Goal: Information Seeking & Learning: Learn about a topic

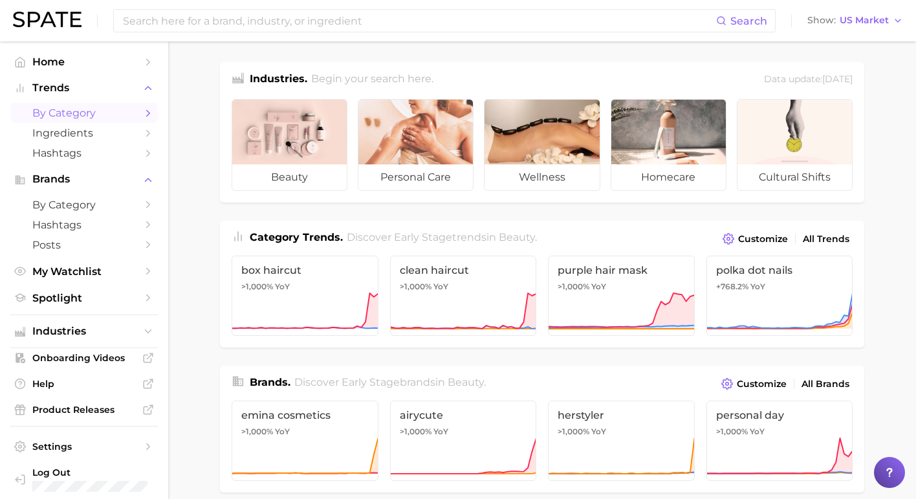
click at [96, 114] on span "by Category" at bounding box center [83, 113] width 103 height 12
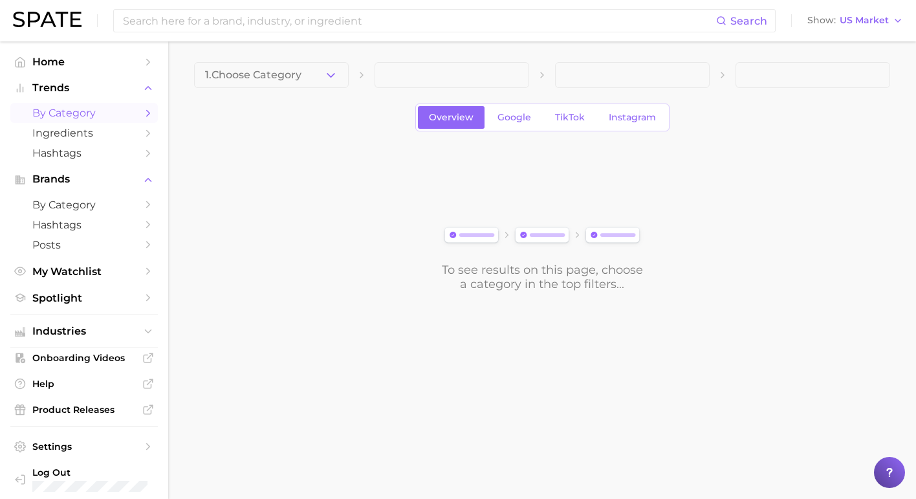
click at [274, 92] on div "1. Choose Category Overview Google TikTok Instagram To see results on this page…" at bounding box center [542, 176] width 696 height 229
click at [268, 76] on span "1. Choose Category" at bounding box center [253, 75] width 96 height 12
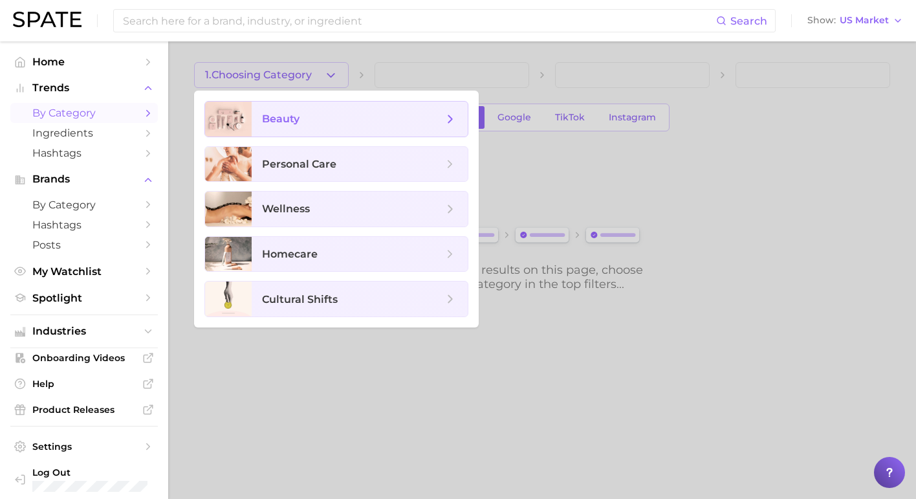
click at [318, 129] on span "beauty" at bounding box center [360, 119] width 216 height 35
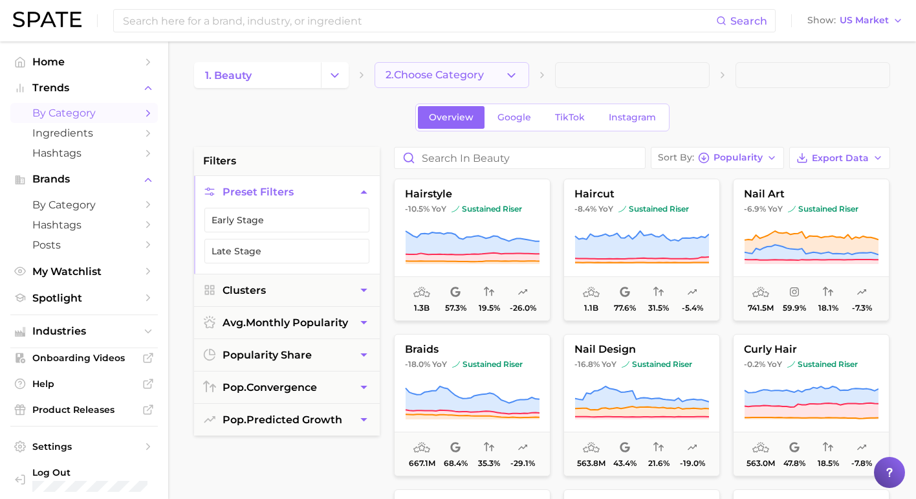
click at [436, 83] on button "2. Choose Category" at bounding box center [451, 75] width 155 height 26
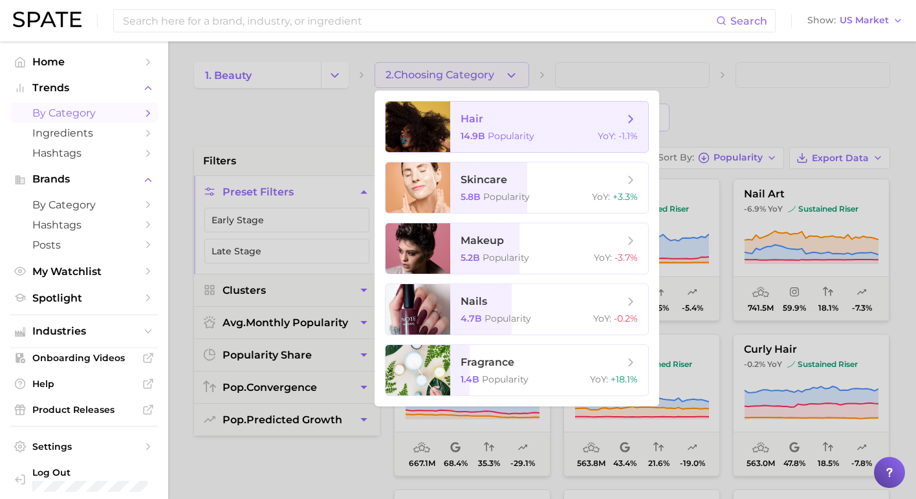
click at [507, 127] on span "hair 14.9b Popularity YoY : -1.1%" at bounding box center [549, 127] width 198 height 50
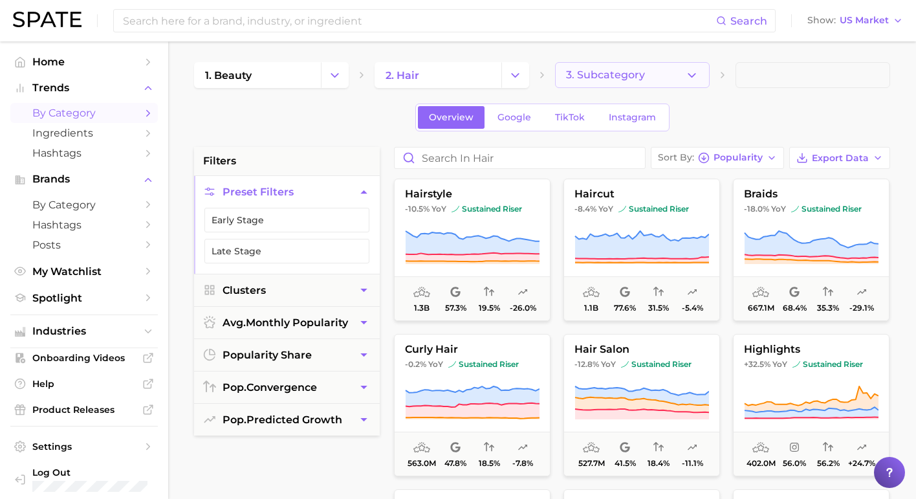
click at [619, 79] on span "3. Subcategory" at bounding box center [605, 75] width 79 height 12
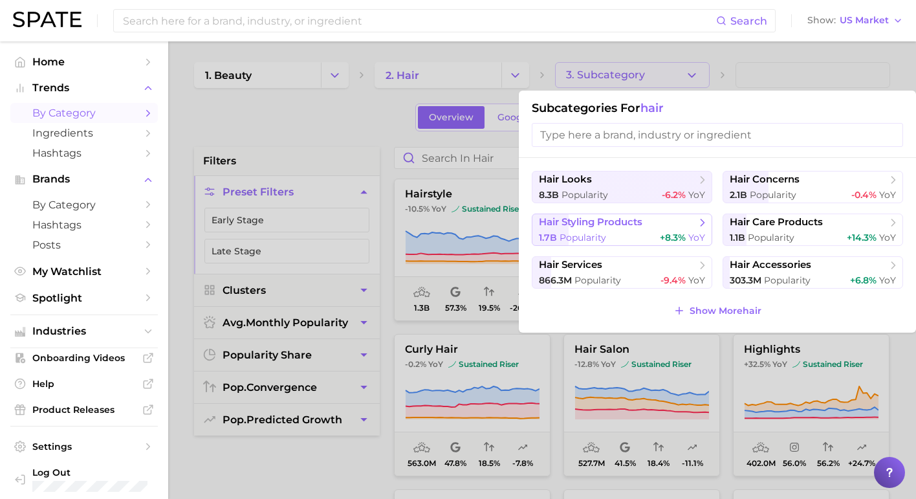
click at [634, 237] on div "1.7b Popularity +8.3% YoY" at bounding box center [622, 237] width 166 height 12
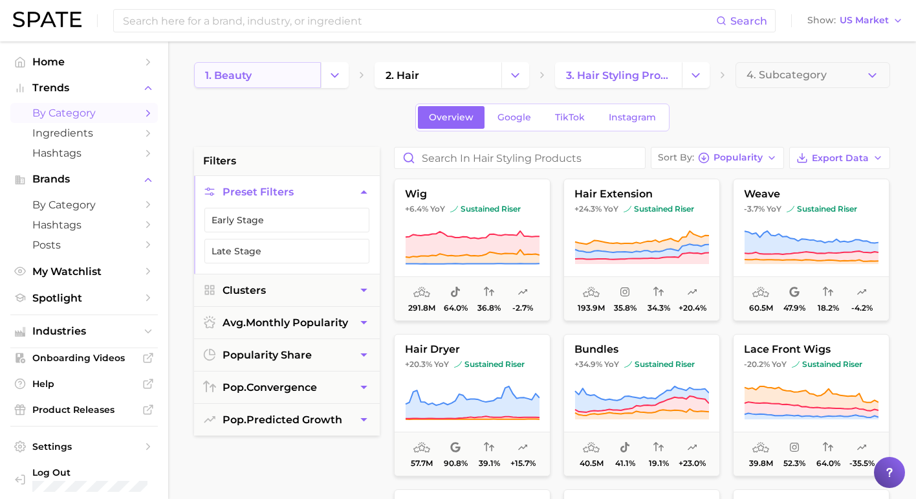
click at [290, 78] on link "1. beauty" at bounding box center [257, 75] width 127 height 26
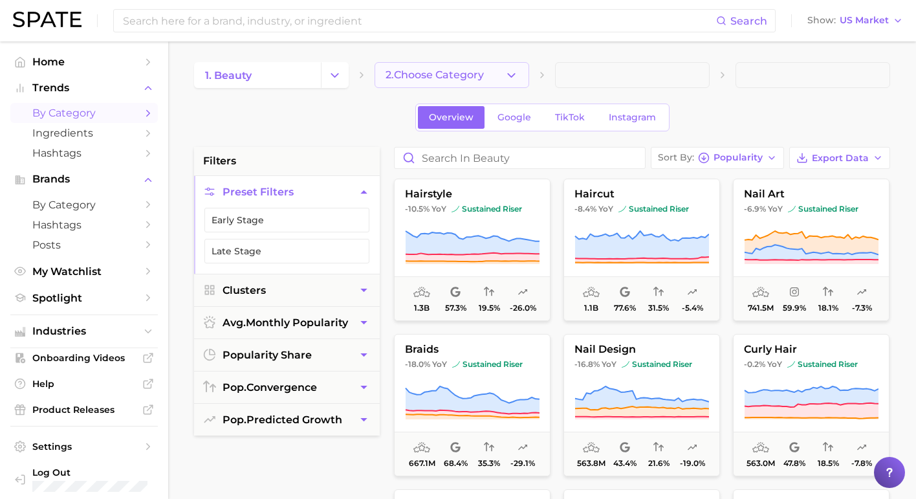
click at [403, 69] on span "2. Choose Category" at bounding box center [434, 75] width 98 height 12
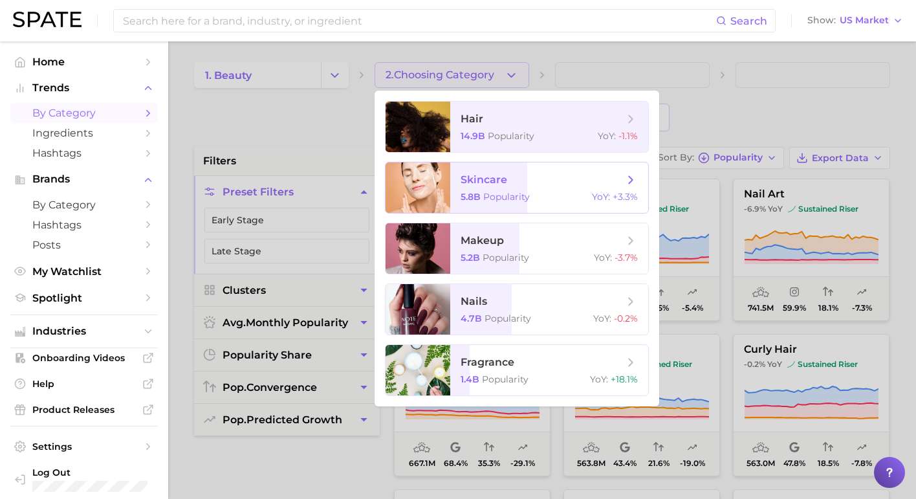
click at [528, 194] on span "Popularity" at bounding box center [506, 197] width 47 height 12
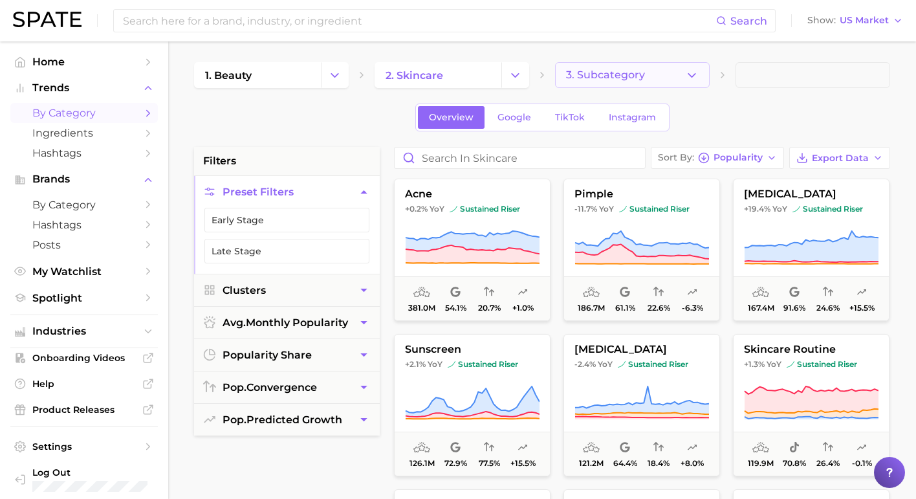
click at [619, 81] on span "3. Subcategory" at bounding box center [605, 75] width 79 height 12
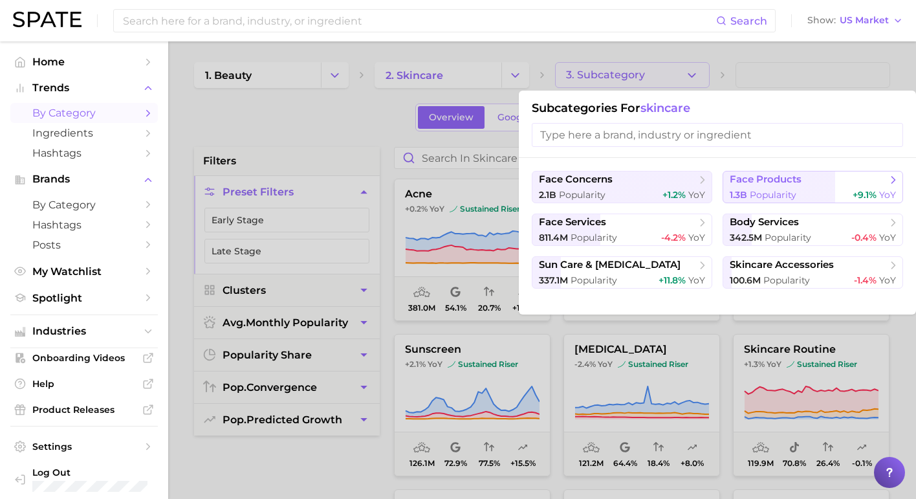
click at [817, 191] on div "1.3b Popularity +9.1% YoY" at bounding box center [812, 195] width 166 height 12
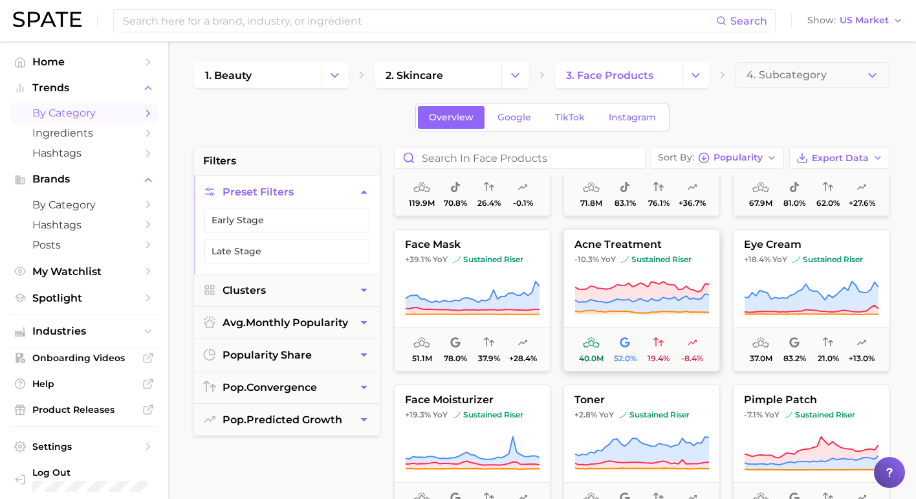
scroll to position [120, 0]
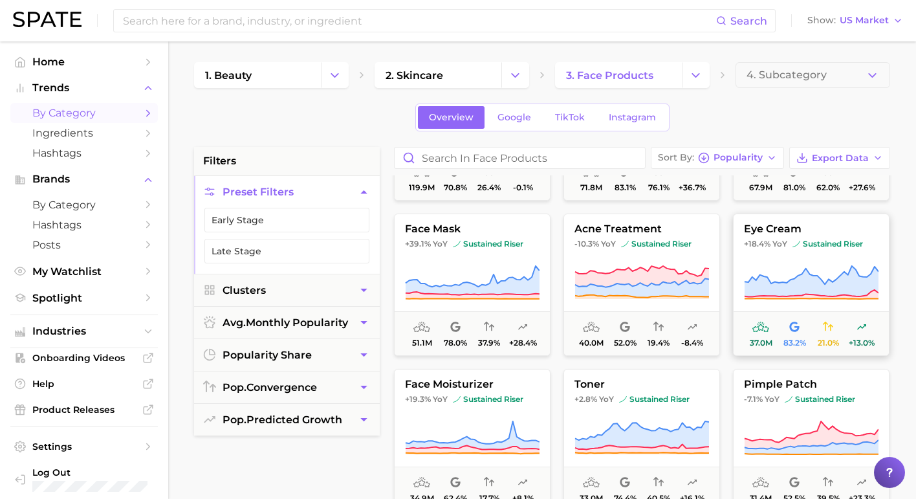
click at [782, 241] on span "YoY" at bounding box center [779, 244] width 15 height 10
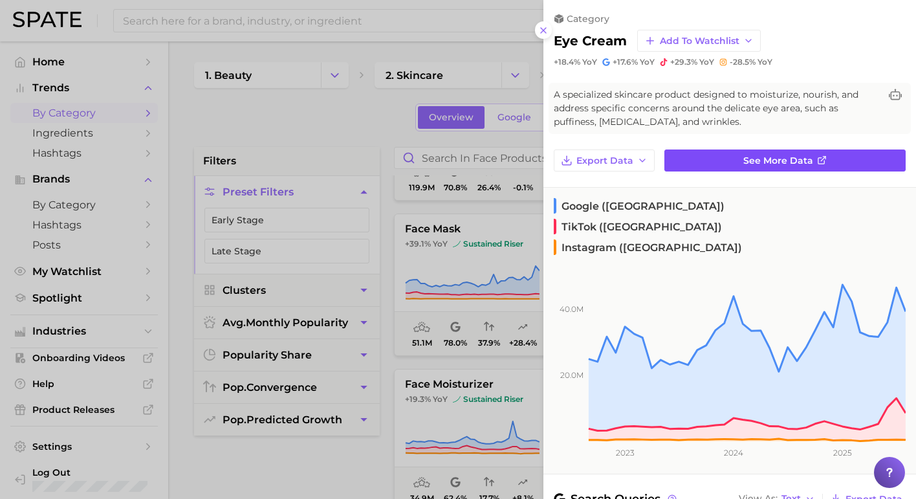
click at [706, 164] on link "See more data" at bounding box center [784, 160] width 241 height 22
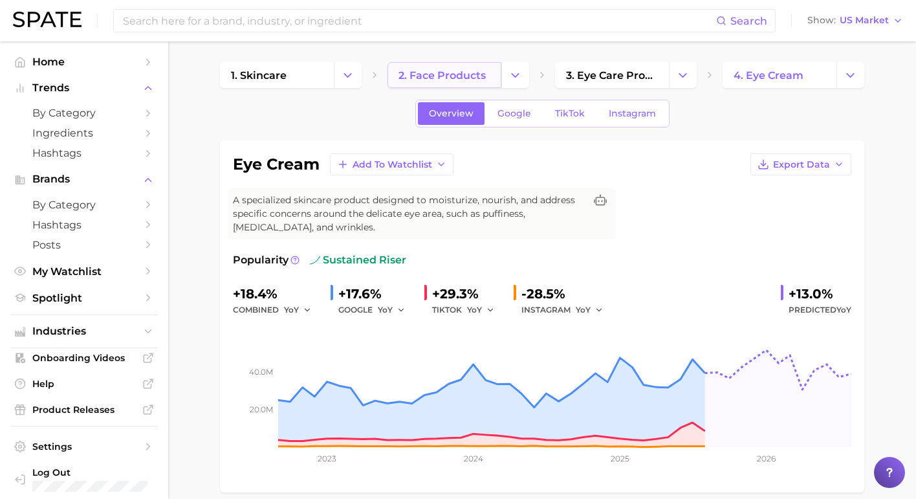
click at [473, 81] on span "2. face products" at bounding box center [441, 75] width 87 height 12
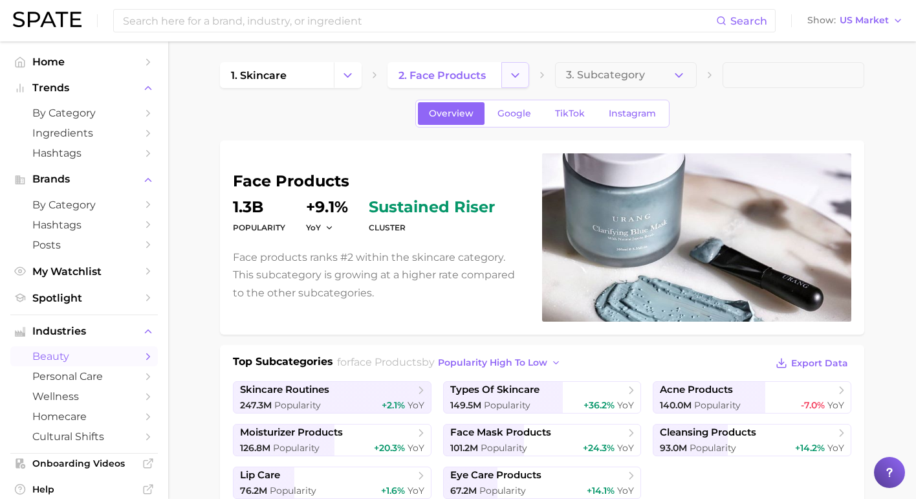
click at [504, 82] on button "Change Category" at bounding box center [515, 75] width 28 height 26
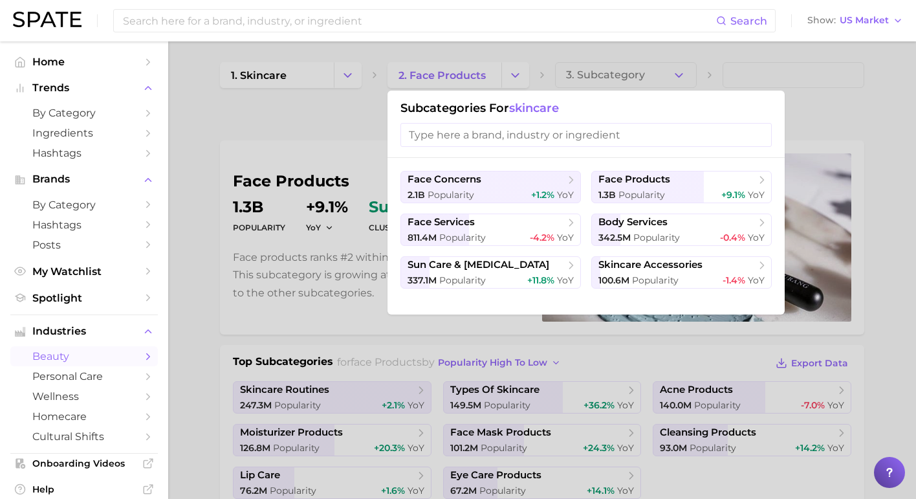
click at [315, 89] on div at bounding box center [458, 249] width 916 height 499
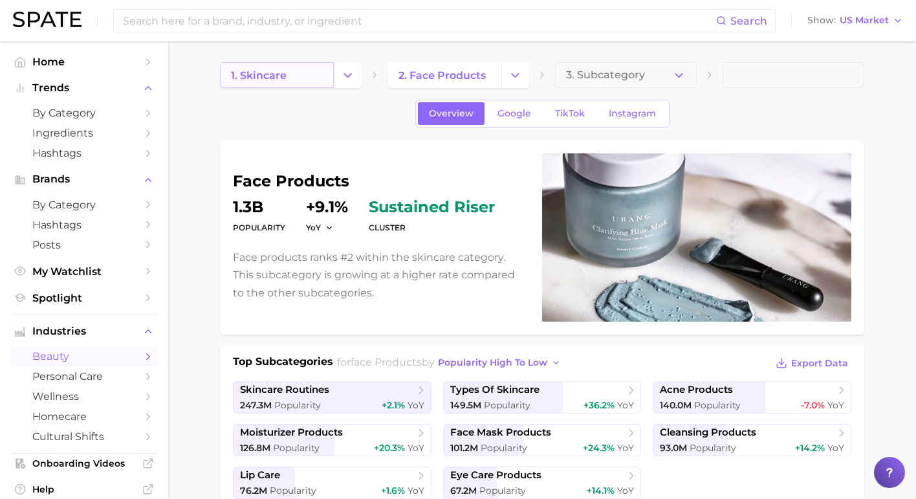
click at [315, 78] on link "1. skincare" at bounding box center [277, 75] width 114 height 26
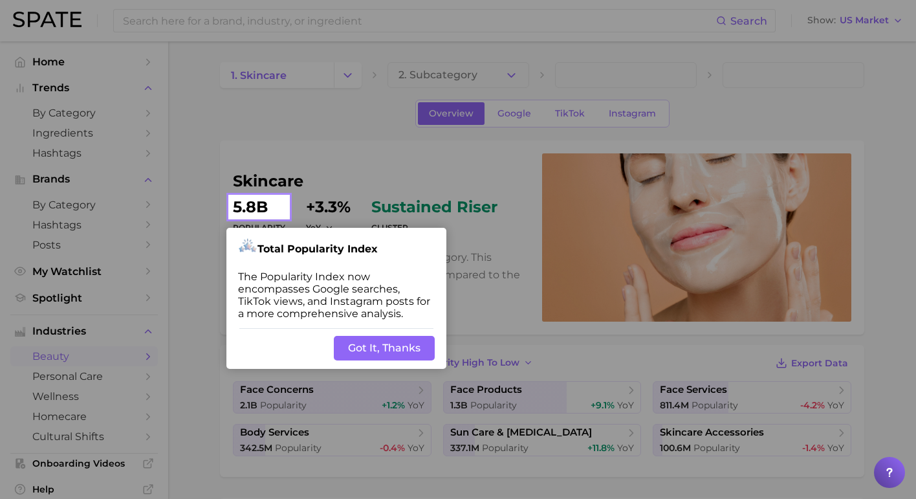
click at [359, 350] on button "Got It, Thanks" at bounding box center [384, 348] width 101 height 25
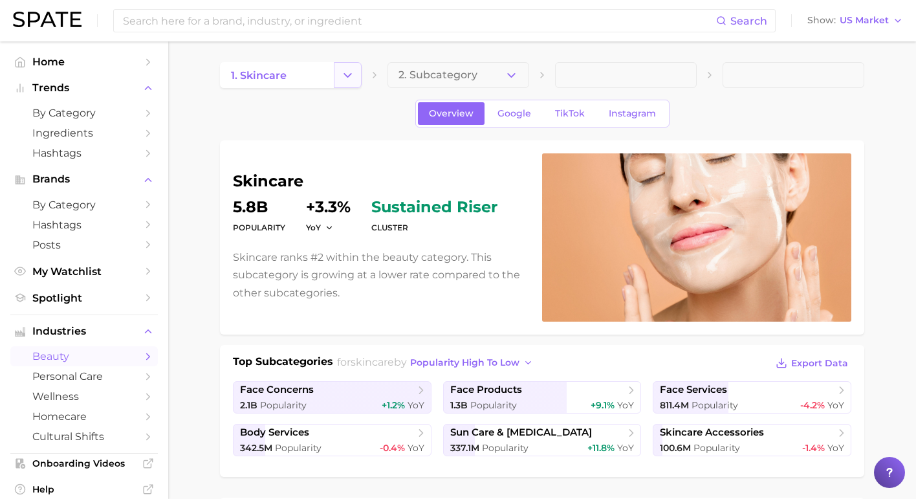
click at [356, 72] on button "Change Category" at bounding box center [348, 75] width 28 height 26
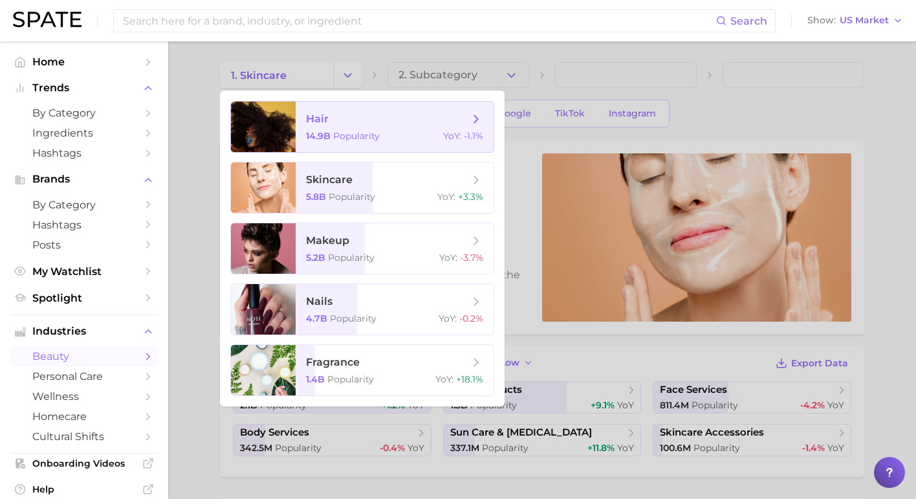
click at [362, 134] on span "Popularity" at bounding box center [356, 136] width 47 height 12
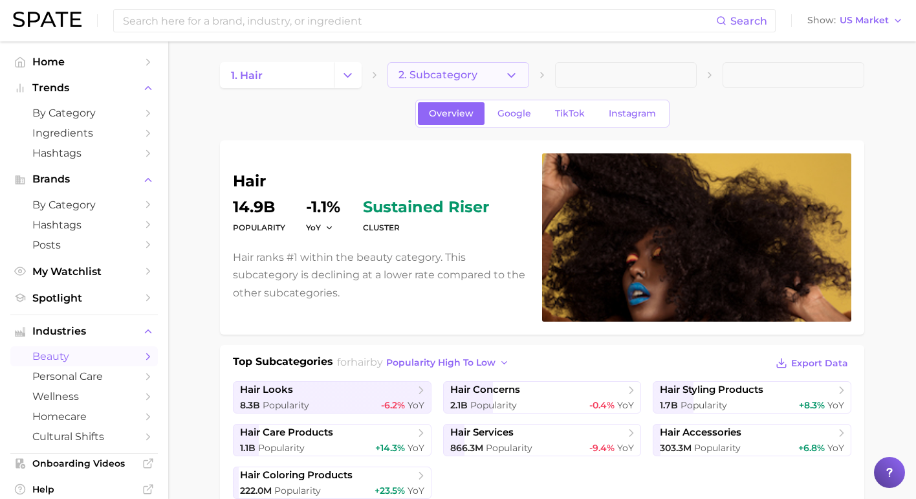
click at [484, 81] on button "2. Subcategory" at bounding box center [458, 75] width 142 height 26
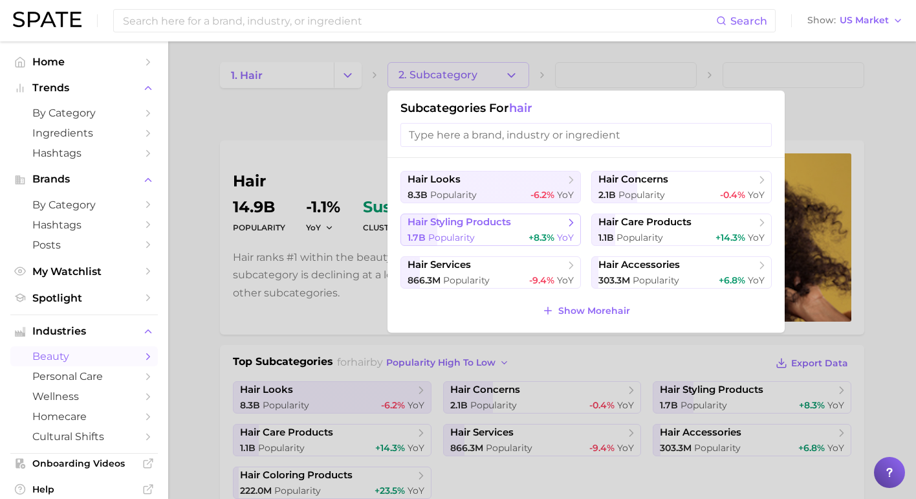
click at [532, 218] on span "hair styling products" at bounding box center [485, 222] width 157 height 13
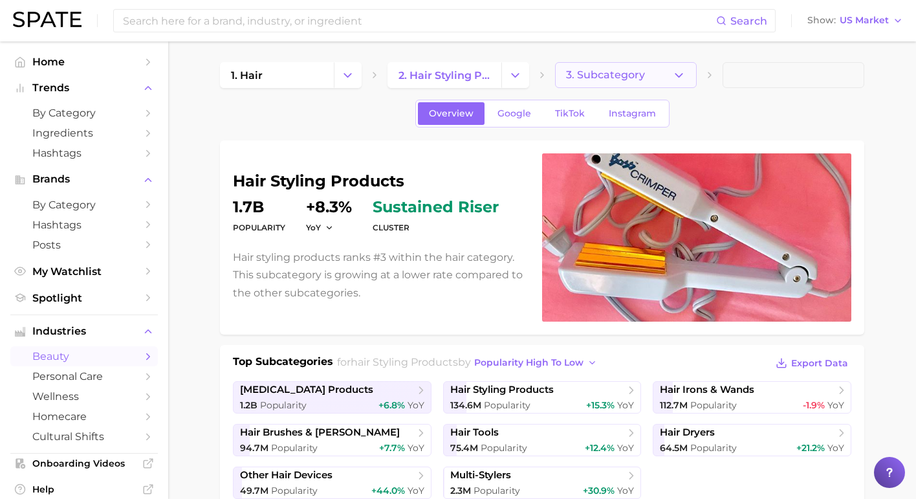
click at [610, 87] on button "3. Subcategory" at bounding box center [626, 75] width 142 height 26
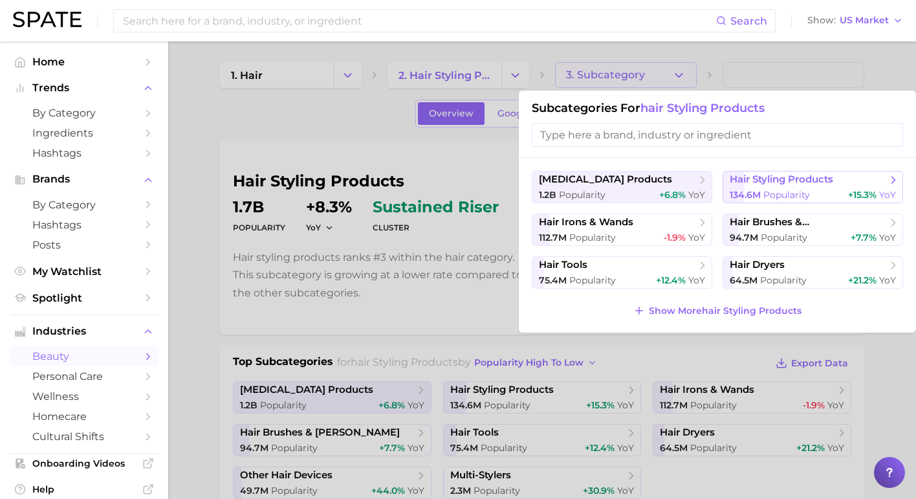
click at [733, 189] on span "134.6m Popularity" at bounding box center [769, 195] width 80 height 12
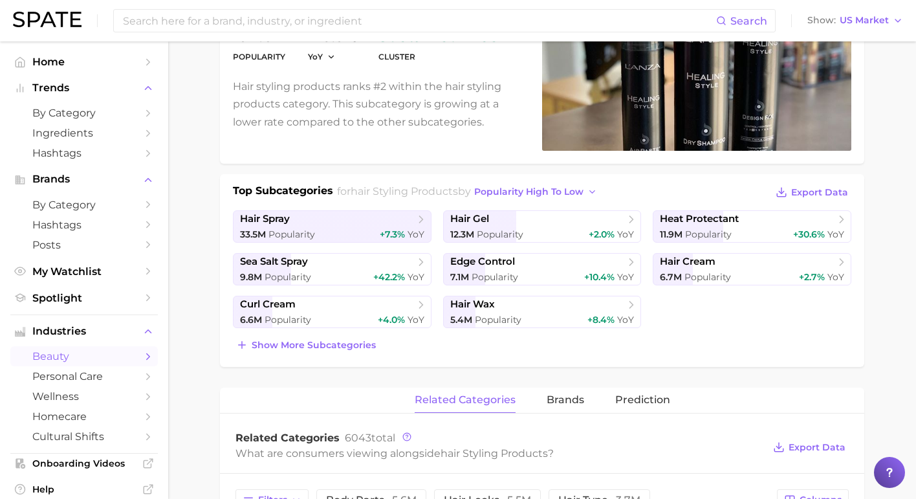
scroll to position [197, 0]
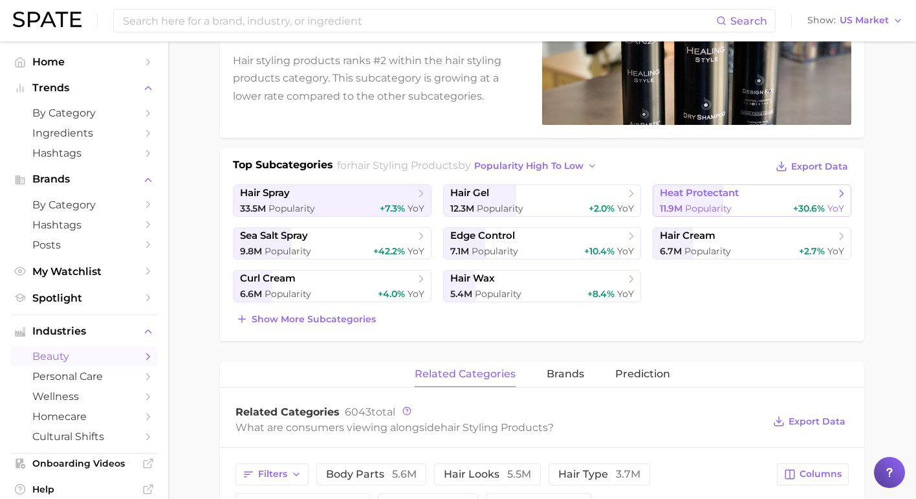
click at [728, 199] on span "heat protectant" at bounding box center [699, 193] width 79 height 12
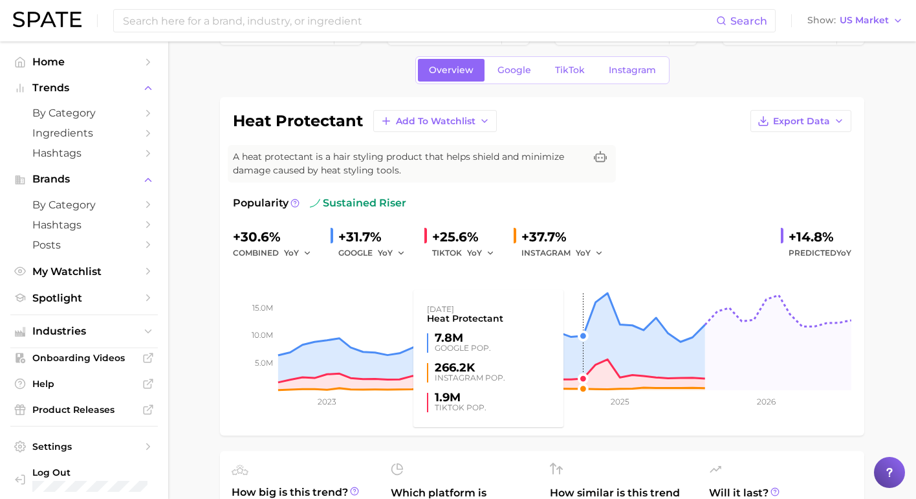
scroll to position [46, 0]
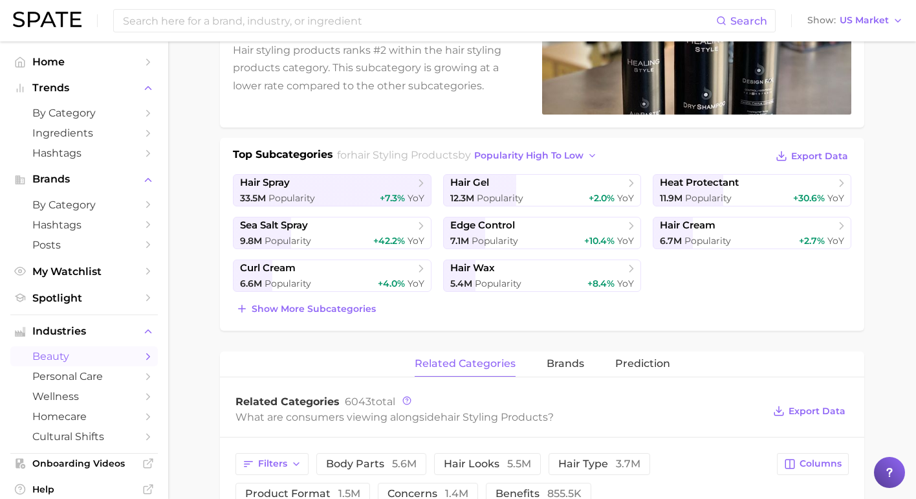
scroll to position [178, 0]
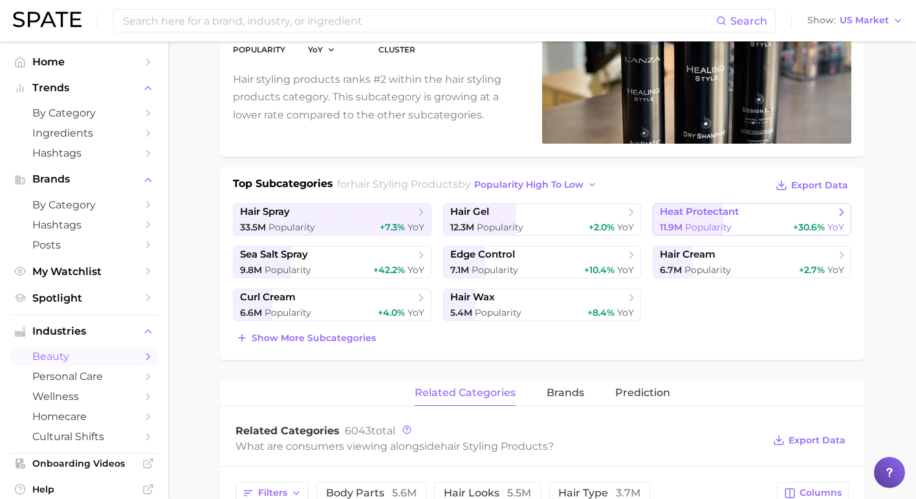
click at [757, 222] on div "11.9m Popularity +30.6% YoY" at bounding box center [752, 227] width 184 height 12
